Goal: Task Accomplishment & Management: Manage account settings

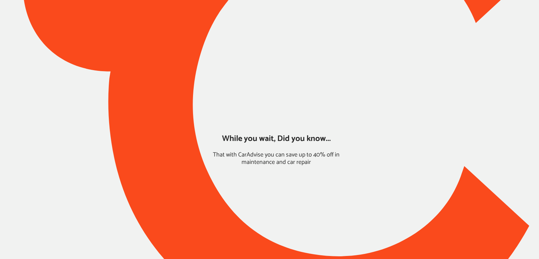
type input "*****"
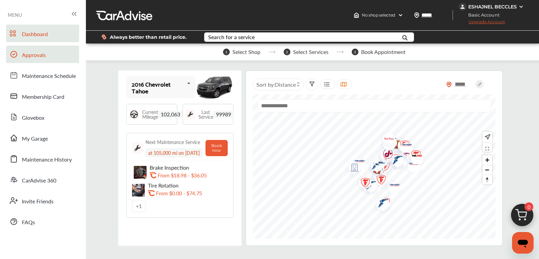
click at [32, 52] on span "Approvals" at bounding box center [34, 55] width 24 height 9
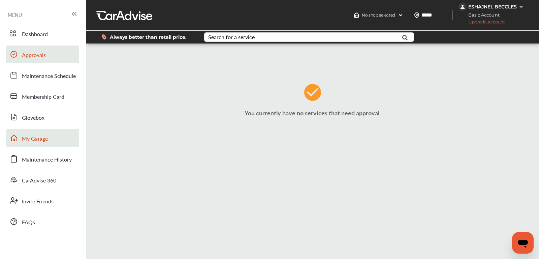
click at [33, 135] on span "My Garage" at bounding box center [35, 138] width 26 height 9
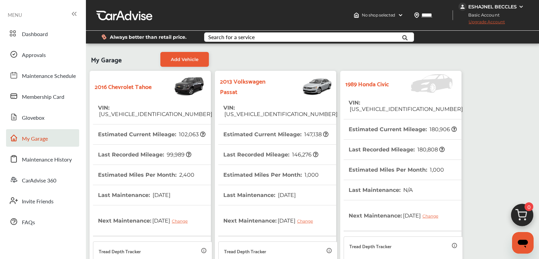
click at [409, 100] on th "VIN : [US_VEHICLE_IDENTIFICATION_NUMBER]" at bounding box center [406, 106] width 114 height 26
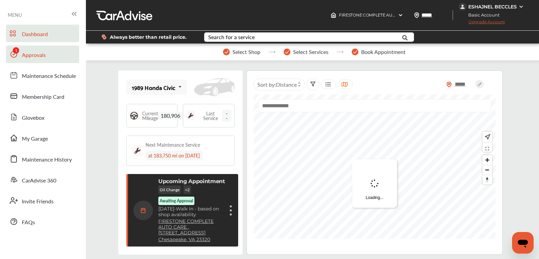
click at [40, 56] on span "Approvals" at bounding box center [34, 55] width 24 height 9
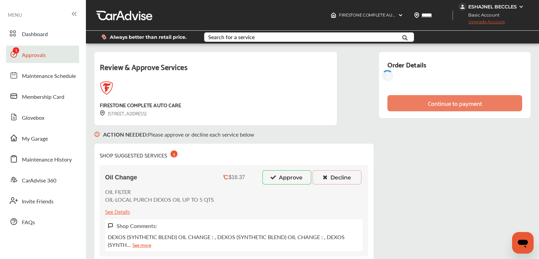
click at [290, 175] on button "Approve" at bounding box center [286, 177] width 49 height 14
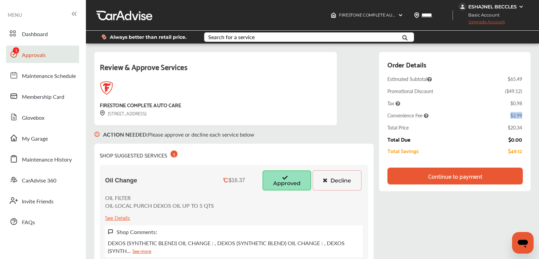
drag, startPoint x: 522, startPoint y: 112, endPoint x: 496, endPoint y: 112, distance: 25.6
click at [496, 112] on div "Order Details Estimated Subtotal $65.49 Promotional Discount ( $49.12 ) Tax $0.…" at bounding box center [455, 121] width 152 height 139
click at [453, 172] on div "Continue to payment" at bounding box center [455, 175] width 54 height 7
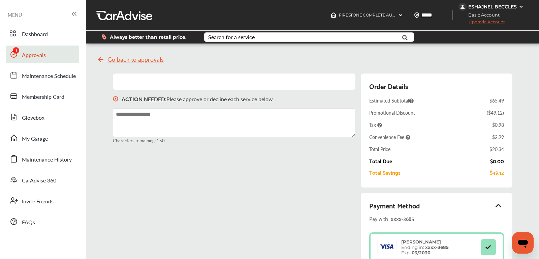
scroll to position [261, 0]
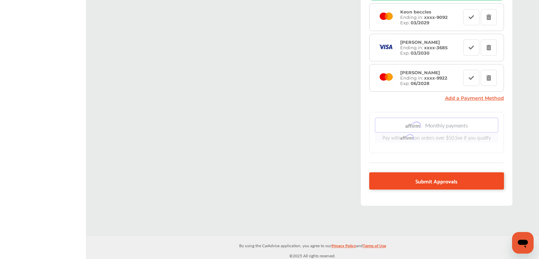
click at [397, 180] on link "Submit Approvals" at bounding box center [436, 180] width 135 height 17
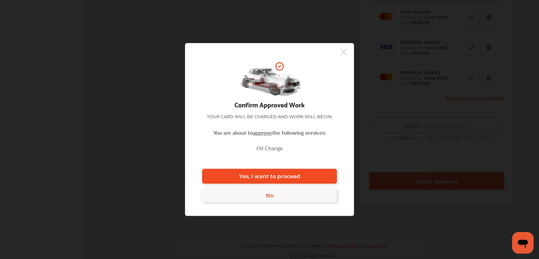
click at [297, 169] on link "Yes, I want to proceed" at bounding box center [269, 176] width 135 height 15
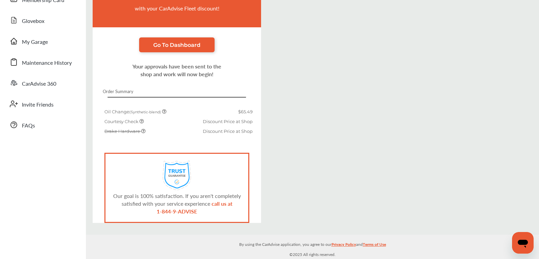
scroll to position [96, 0]
